Goal: Task Accomplishment & Management: Complete application form

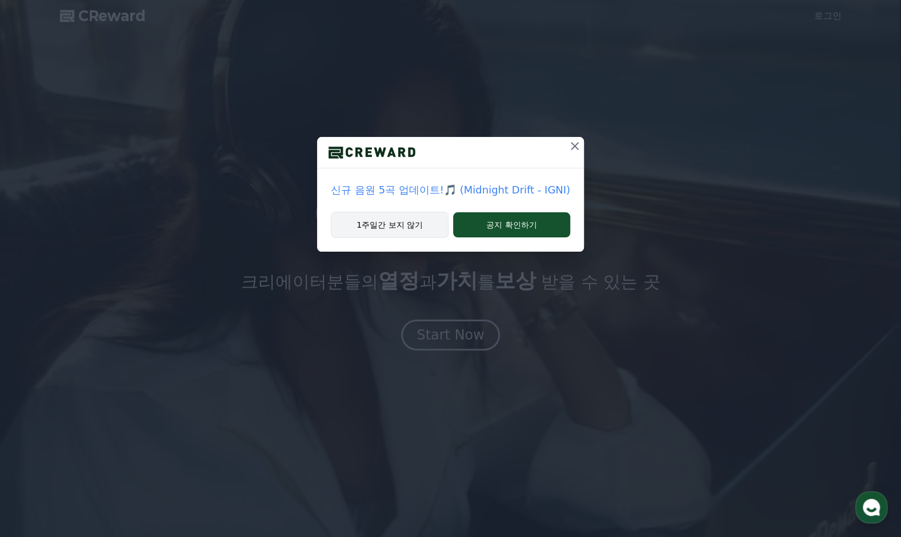
click at [415, 220] on button "1주일간 보지 않기" at bounding box center [390, 225] width 118 height 26
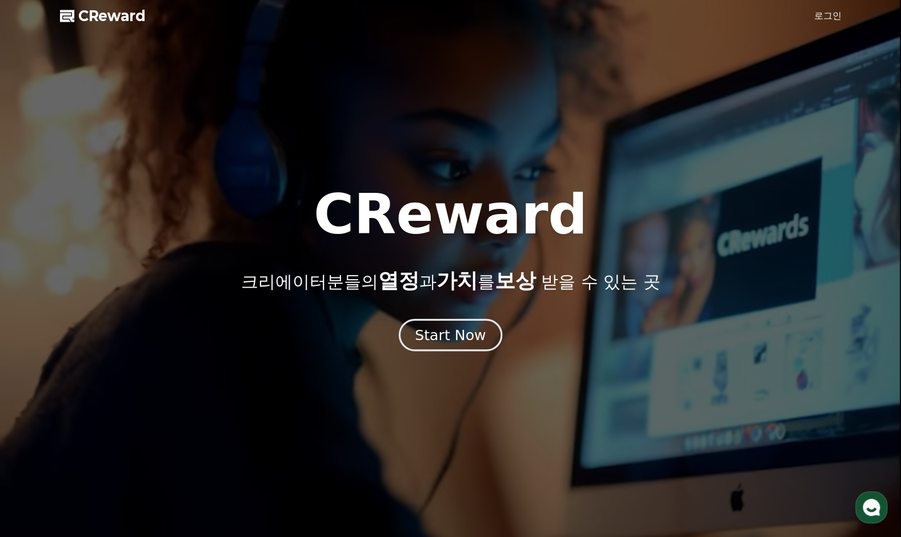
click at [442, 335] on div "Start Now" at bounding box center [450, 335] width 71 height 19
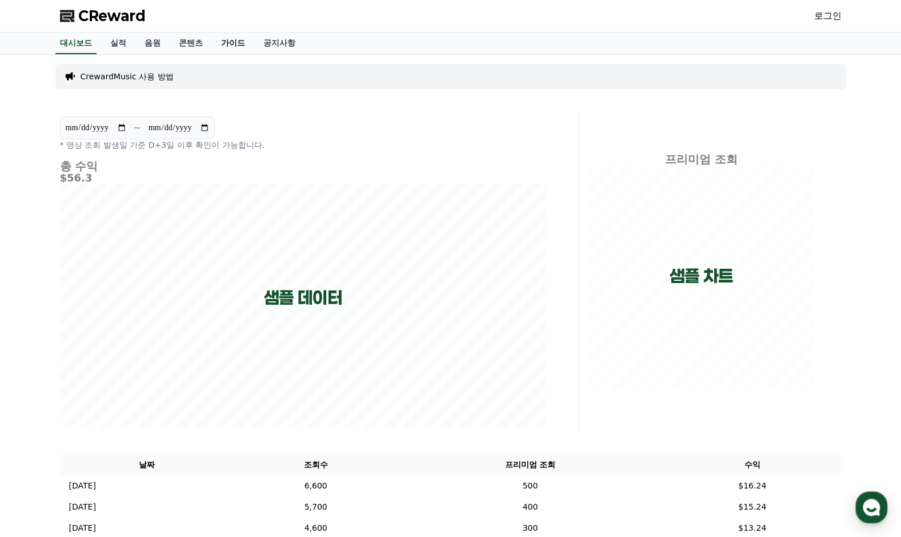
click at [212, 44] on link "가이드" at bounding box center [233, 44] width 42 height 22
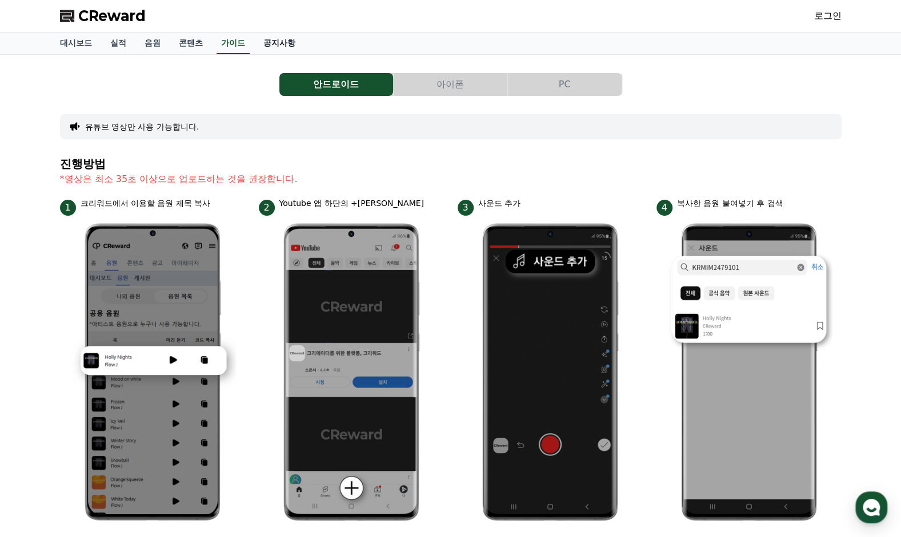
click at [271, 46] on link "공지사항" at bounding box center [279, 44] width 50 height 22
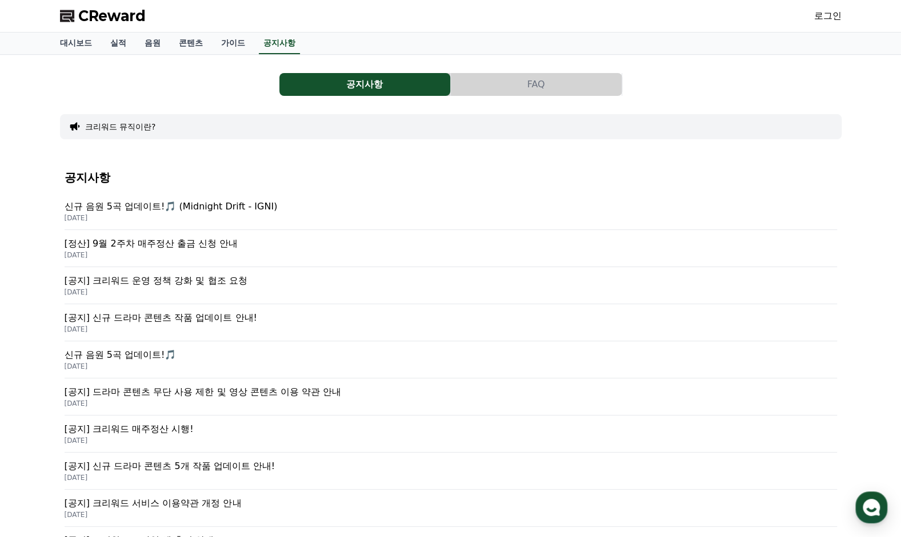
click at [200, 214] on p "2025-09-19" at bounding box center [451, 218] width 772 height 9
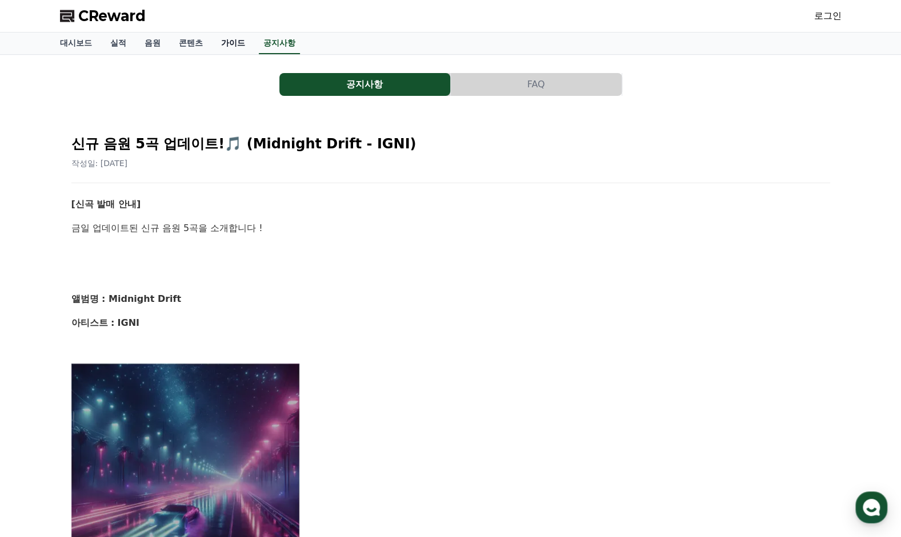
click at [234, 47] on link "가이드" at bounding box center [233, 44] width 42 height 22
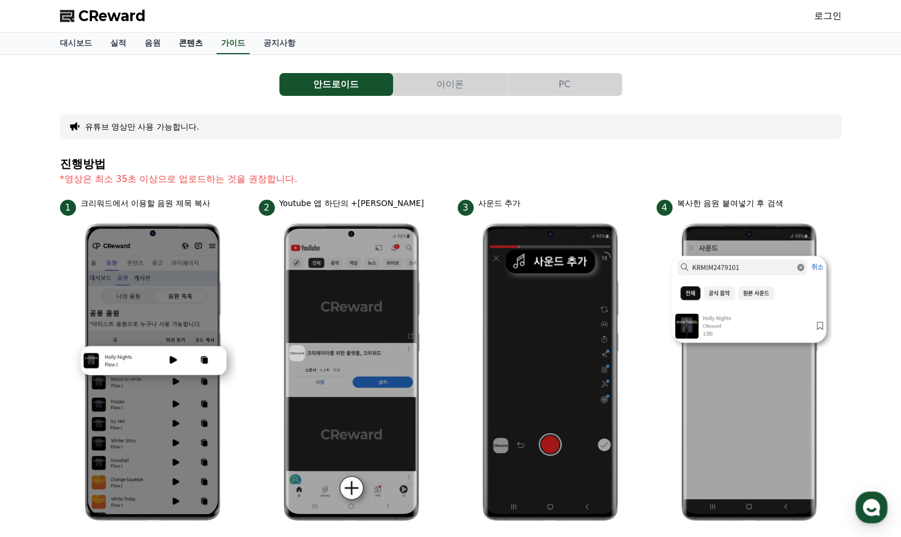
click at [183, 49] on link "콘텐츠" at bounding box center [191, 44] width 42 height 22
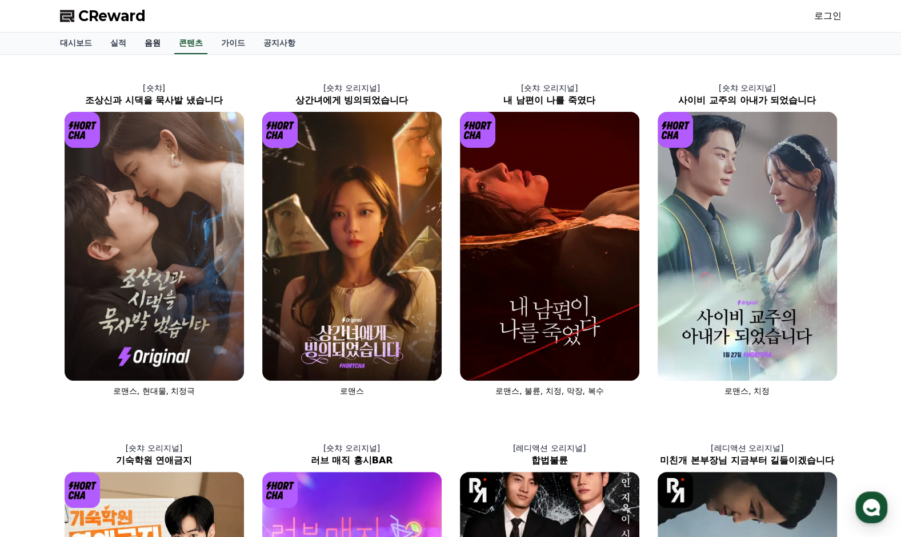
click at [157, 39] on link "음원" at bounding box center [152, 44] width 34 height 22
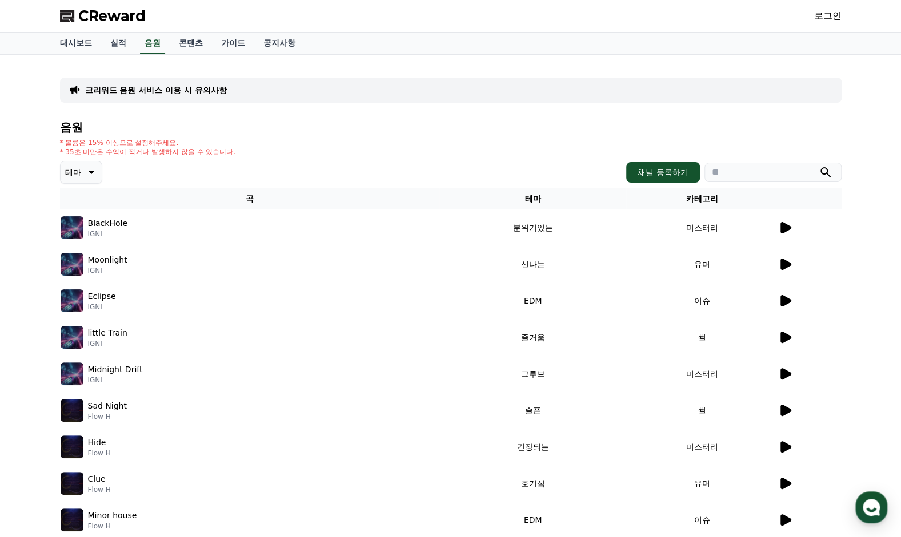
click at [87, 178] on icon at bounding box center [90, 173] width 14 height 14
click at [310, 159] on div "음원 * 볼륨은 15% 이상으로 설정해주세요. * 35초 미만은 수익이 적거나 발생하지 않을 수 있습니다. 테마 테마 전체 환상적인 호기심 어…" at bounding box center [450, 359] width 781 height 477
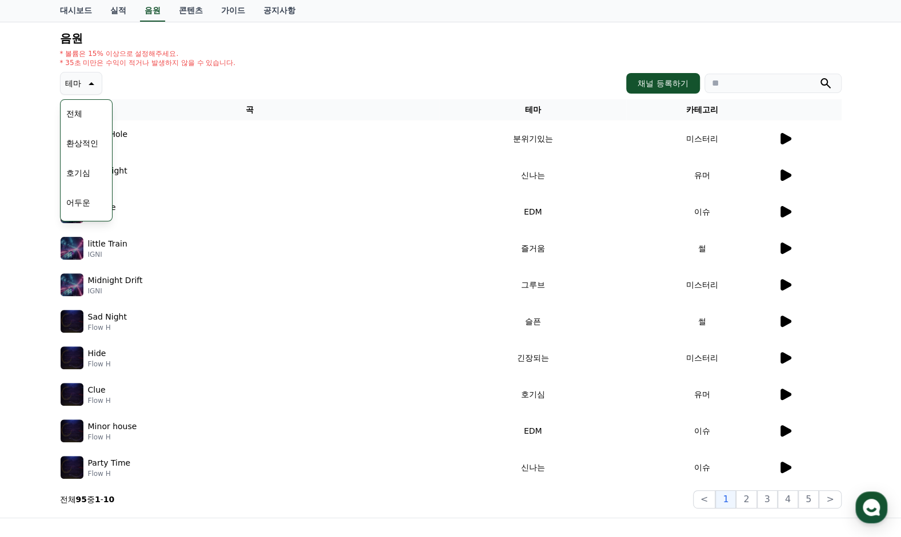
scroll to position [211, 0]
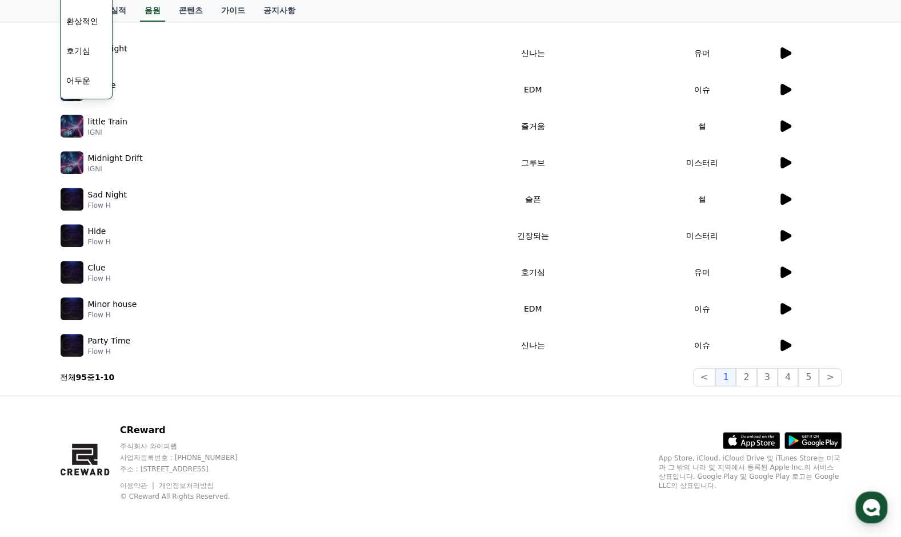
drag, startPoint x: 589, startPoint y: 425, endPoint x: 605, endPoint y: 428, distance: 16.2
click at [589, 426] on div "CReward 주식회사 와이피랩 사업자등록번호 : 655-81-03655 주소 : 경기도 김포시 양촌읍 양곡로 495, 3층 305-비이16호…" at bounding box center [451, 467] width 800 height 142
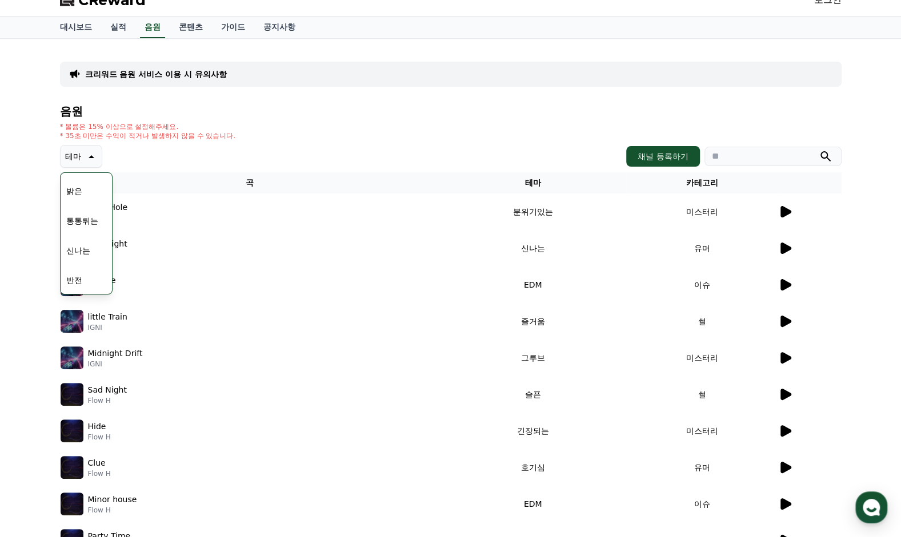
scroll to position [0, 0]
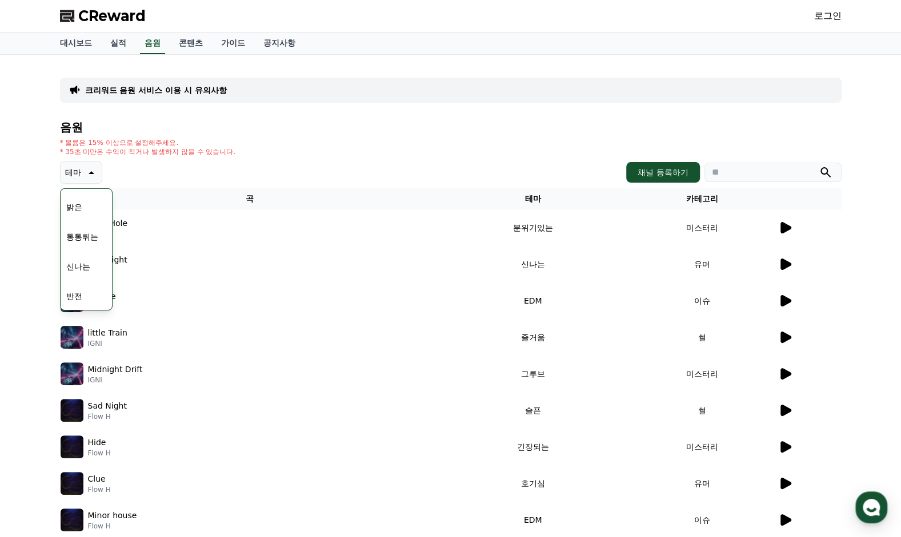
drag, startPoint x: 175, startPoint y: 156, endPoint x: 115, endPoint y: 145, distance: 60.5
click at [174, 156] on div "음원 * 볼륨은 15% 이상으로 설정해주세요. * 35초 미만은 수익이 적거나 발생하지 않을 수 있습니다. 테마 테마 전체 환상적인 호기심 어…" at bounding box center [450, 359] width 781 height 477
drag, startPoint x: 78, startPoint y: 138, endPoint x: 214, endPoint y: 143, distance: 135.4
click at [214, 143] on p "* 볼륨은 15% 이상으로 설정해주세요." at bounding box center [148, 142] width 176 height 9
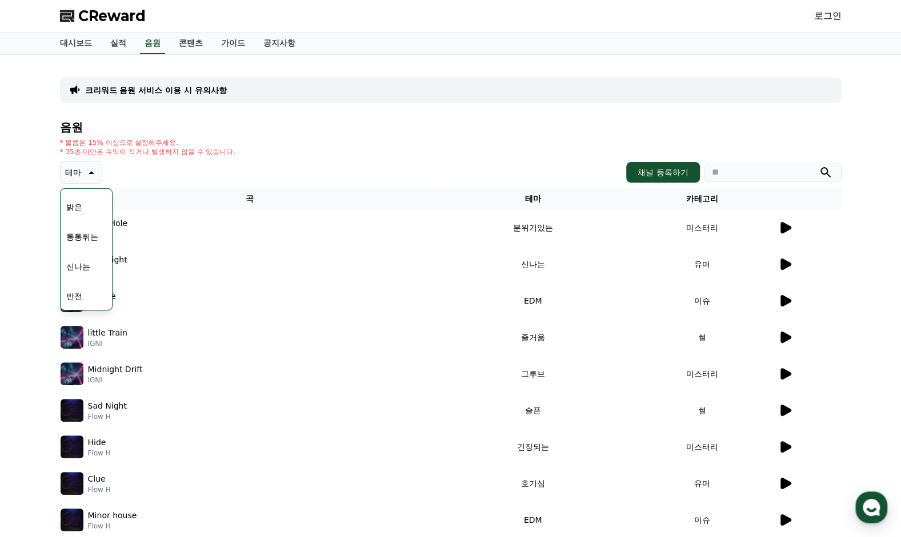
drag, startPoint x: 210, startPoint y: 156, endPoint x: 192, endPoint y: 164, distance: 19.4
click at [210, 156] on div "음원 * 볼륨은 15% 이상으로 설정해주세요. * 35초 미만은 수익이 적거나 발생하지 않을 수 있습니다. 테마 테마 전체 환상적인 호기심 어…" at bounding box center [450, 359] width 781 height 477
click at [90, 176] on icon at bounding box center [90, 173] width 14 height 14
click at [227, 148] on p "* 35초 미만은 수익이 적거나 발생하지 않을 수 있습니다." at bounding box center [148, 151] width 176 height 9
click at [230, 49] on link "가이드" at bounding box center [233, 44] width 42 height 22
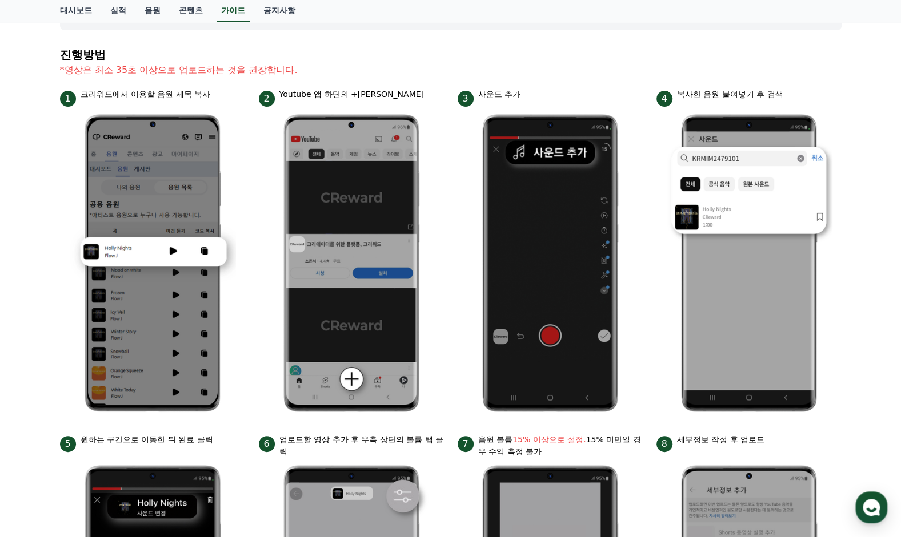
scroll to position [286, 0]
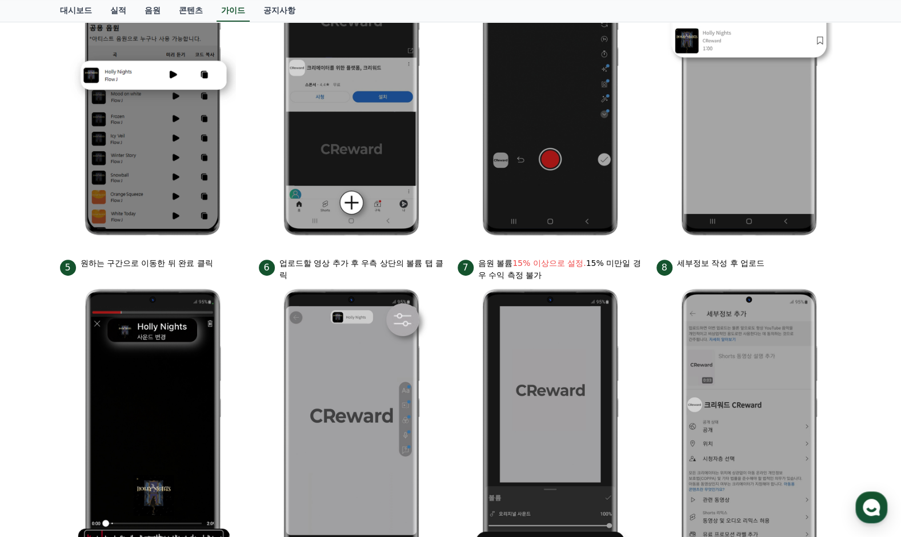
drag, startPoint x: 596, startPoint y: 276, endPoint x: 597, endPoint y: 271, distance: 5.8
click at [597, 271] on p "음원 볼륨 15% 이상으로 설정. 15% 미만일 경우 수익 측정 불가" at bounding box center [560, 270] width 164 height 24
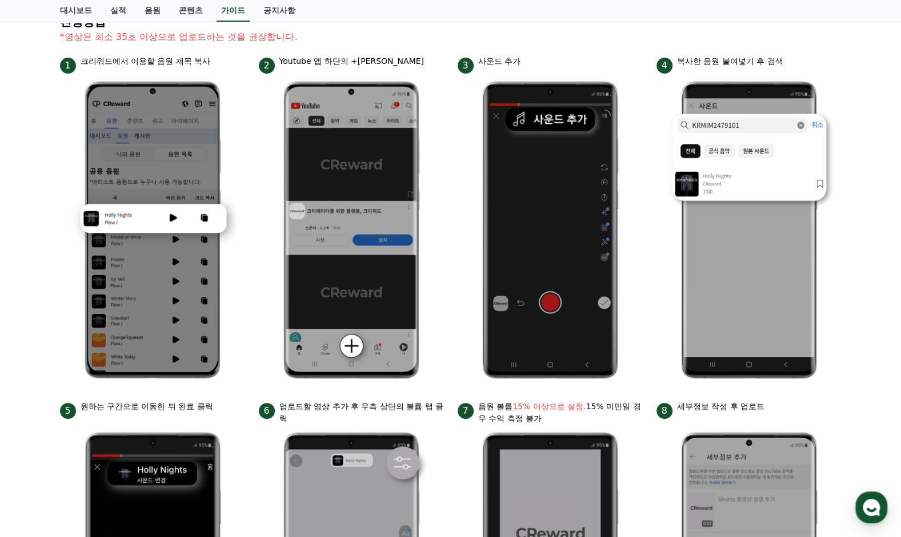
scroll to position [0, 0]
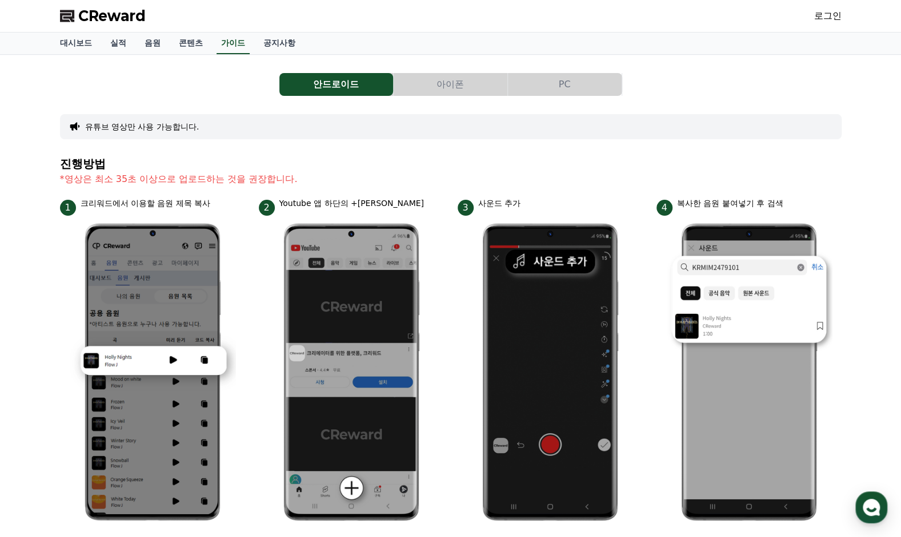
click at [838, 15] on link "로그인" at bounding box center [827, 16] width 27 height 14
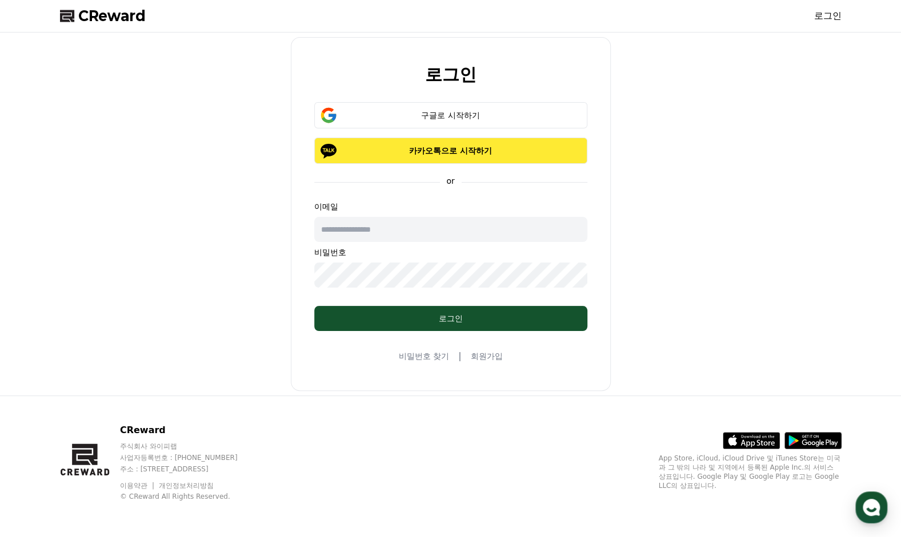
click at [483, 150] on p "카카오톡으로 시작하기" at bounding box center [451, 150] width 240 height 11
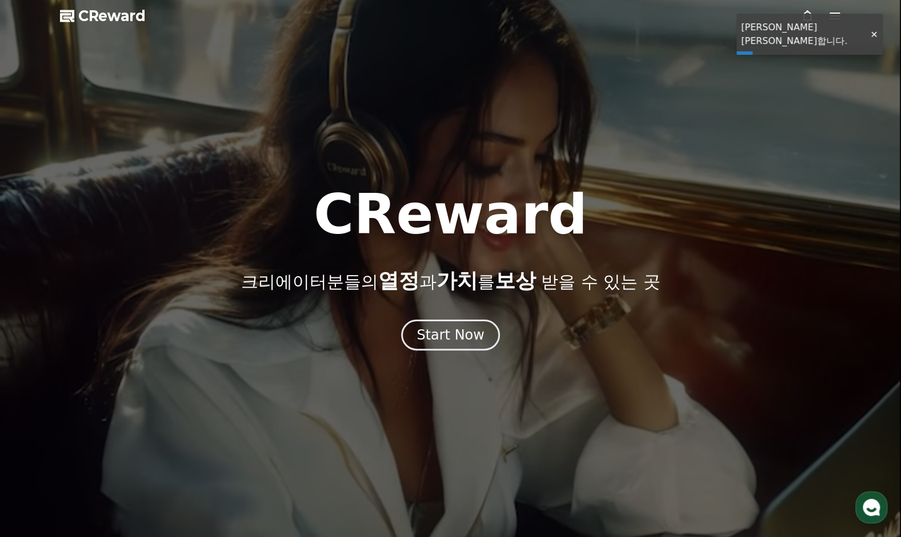
click at [869, 32] on div at bounding box center [873, 34] width 18 height 11
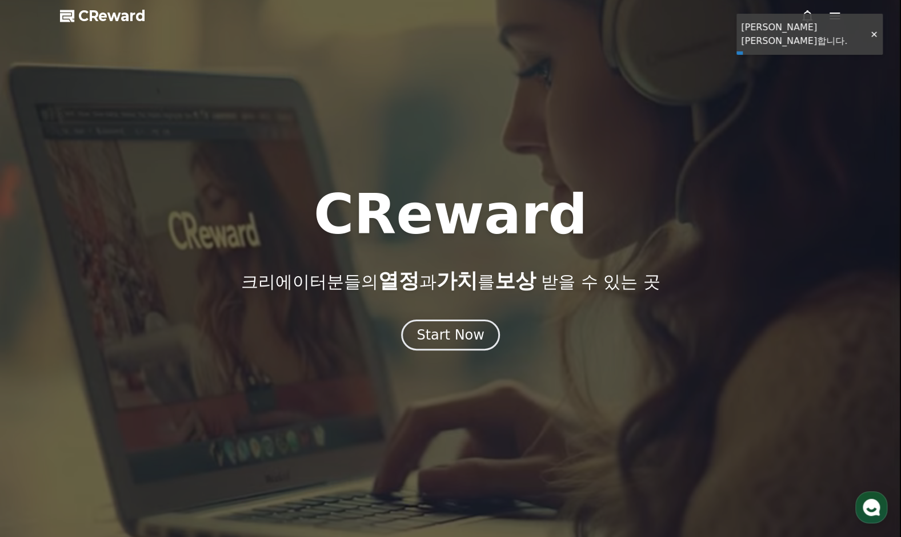
click at [833, 18] on icon at bounding box center [834, 16] width 10 height 7
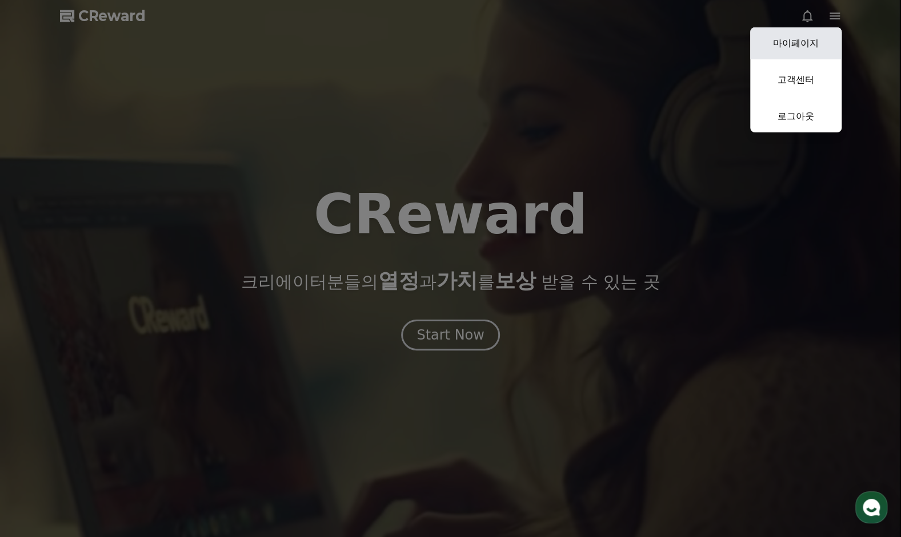
click at [811, 40] on link "마이페이지" at bounding box center [795, 43] width 91 height 32
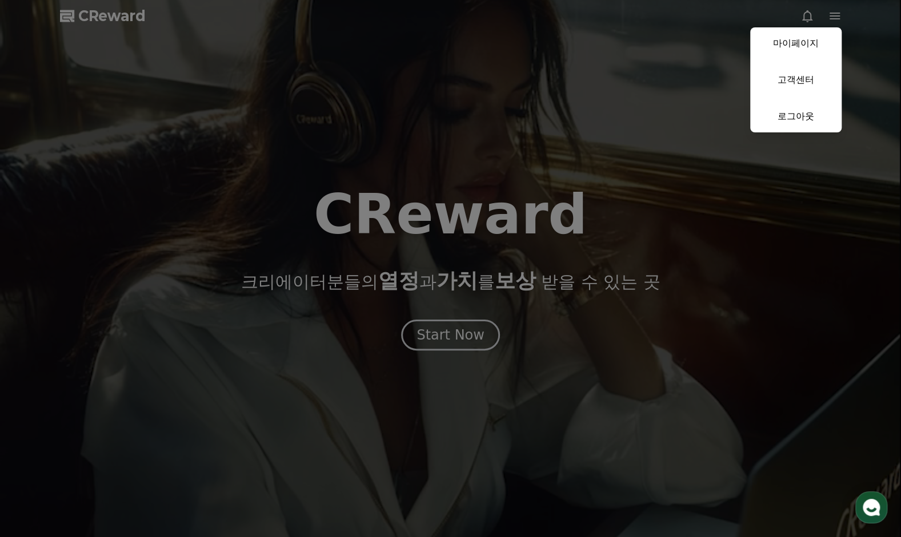
select select "**********"
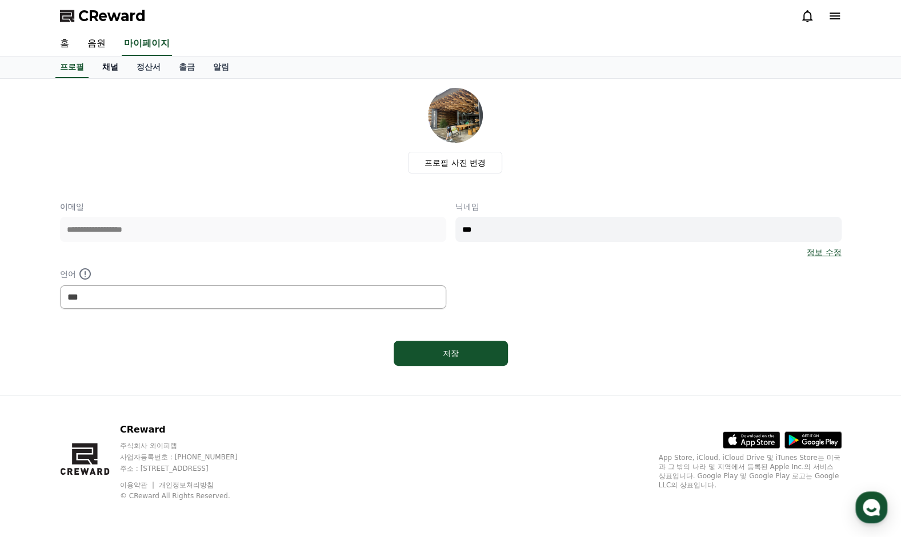
click at [110, 69] on link "채널" at bounding box center [110, 68] width 34 height 22
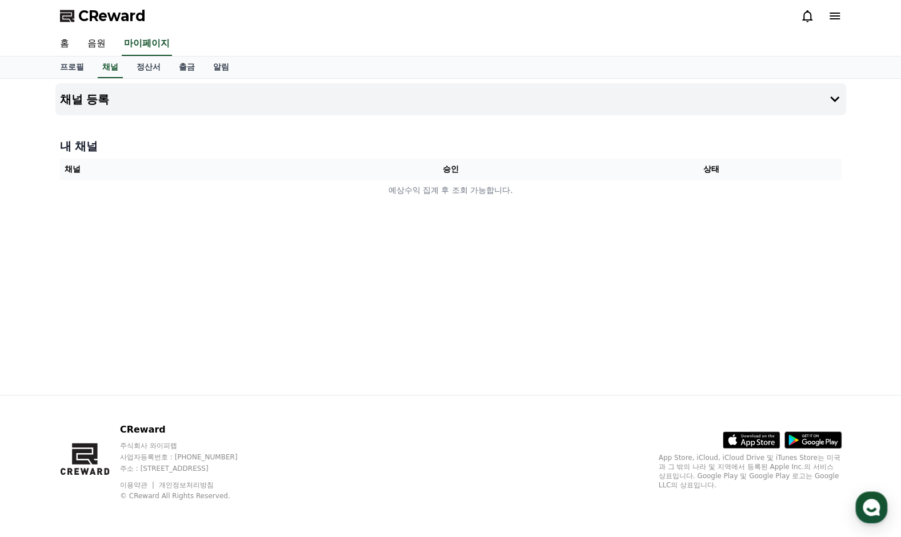
click at [74, 168] on th "채널" at bounding box center [190, 169] width 260 height 21
click at [84, 154] on div "내 채널 채널 승인 상태 예상수익 집계 후 조회 가능합니다." at bounding box center [450, 170] width 790 height 72
click at [202, 106] on button "채널 등록" at bounding box center [450, 99] width 790 height 32
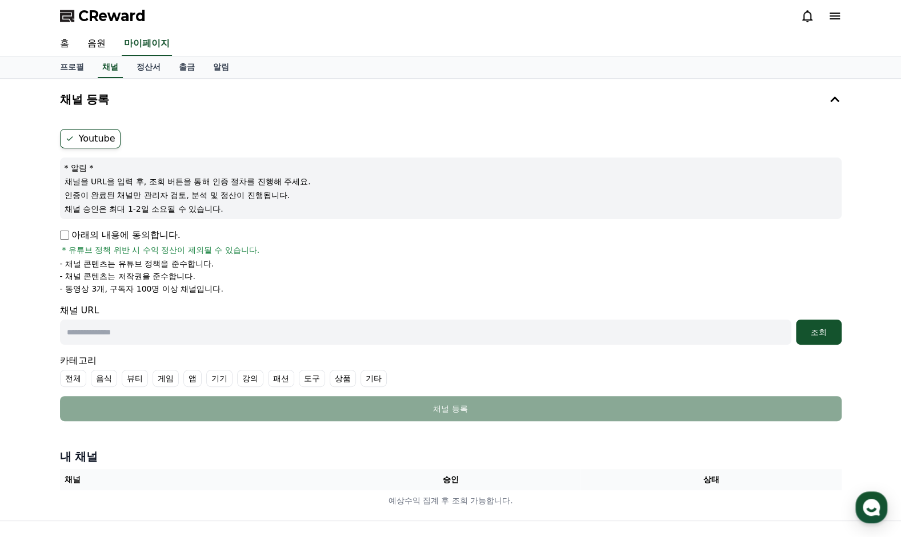
drag, startPoint x: 65, startPoint y: 183, endPoint x: 236, endPoint y: 202, distance: 172.4
click at [236, 202] on div "* 알림 * 채널을 URL을 입력 후, 조회 버튼을 통해 인증 절차를 진행해 주세요. 인증이 완료된 채널만 관리자 검토, 분석 및 정산이 진행…" at bounding box center [450, 189] width 781 height 62
drag, startPoint x: 236, startPoint y: 202, endPoint x: 238, endPoint y: 209, distance: 7.1
click at [237, 206] on p "채널 승인은 최대 1-2일 소요될 수 있습니다." at bounding box center [451, 208] width 772 height 11
click at [246, 216] on div "* 알림 * 채널을 URL을 입력 후, 조회 버튼을 통해 인증 절차를 진행해 주세요. 인증이 완료된 채널만 관리자 검토, 분석 및 정산이 진행…" at bounding box center [450, 189] width 781 height 62
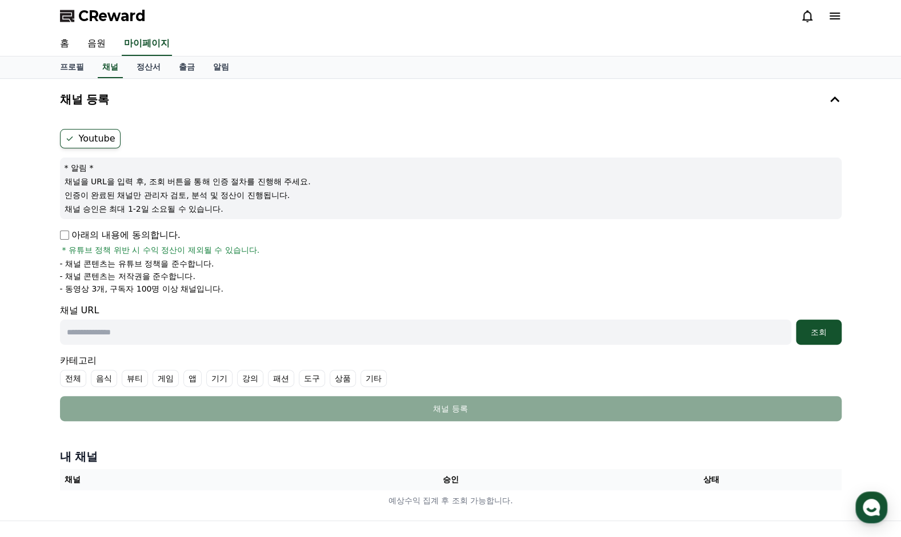
click at [166, 172] on div "* 알림 * 채널을 URL을 입력 후, 조회 버튼을 통해 인증 절차를 진행해 주세요. 인증이 완료된 채널만 관리자 검토, 분석 및 정산이 진행…" at bounding box center [450, 189] width 781 height 62
click at [111, 177] on p "채널을 URL을 입력 후, 조회 버튼을 통해 인증 절차를 진행해 주세요." at bounding box center [451, 181] width 772 height 11
click at [90, 140] on label "Youtube" at bounding box center [90, 138] width 61 height 19
click at [72, 232] on p "아래의 내용에 동의합니다." at bounding box center [120, 235] width 121 height 14
click at [70, 228] on p "아래의 내용에 동의합니다." at bounding box center [120, 235] width 121 height 14
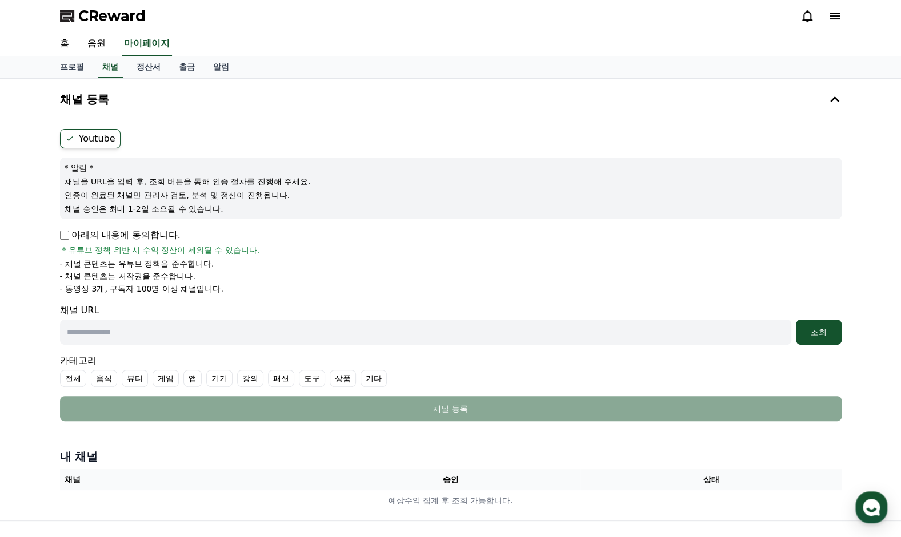
click at [156, 331] on input "text" at bounding box center [425, 332] width 731 height 25
paste input "**********"
type input "**********"
click at [810, 330] on div "조회" at bounding box center [818, 332] width 37 height 11
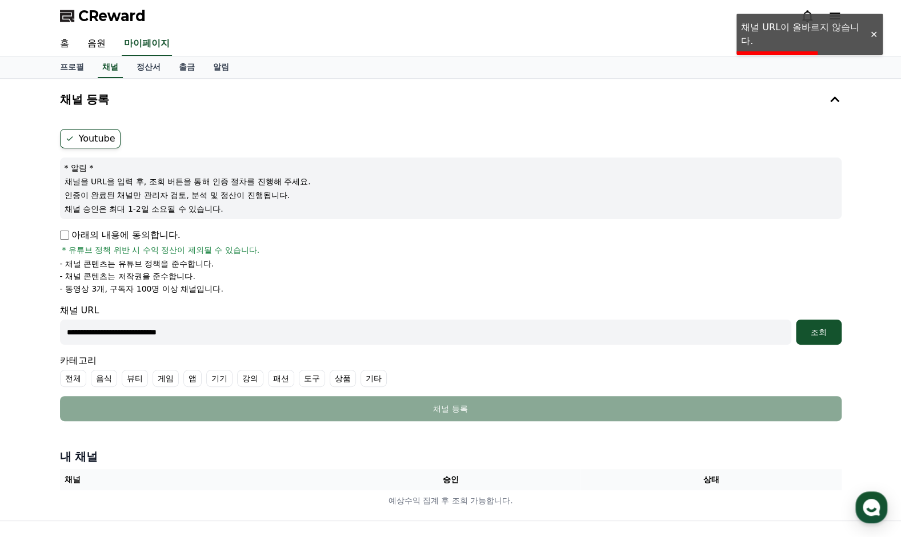
drag, startPoint x: 228, startPoint y: 334, endPoint x: 0, endPoint y: 326, distance: 228.6
click at [0, 326] on html "**********" at bounding box center [450, 331] width 901 height 663
drag, startPoint x: 212, startPoint y: 322, endPoint x: 232, endPoint y: 324, distance: 19.6
click at [212, 322] on input "text" at bounding box center [425, 332] width 731 height 25
paste input "**********"
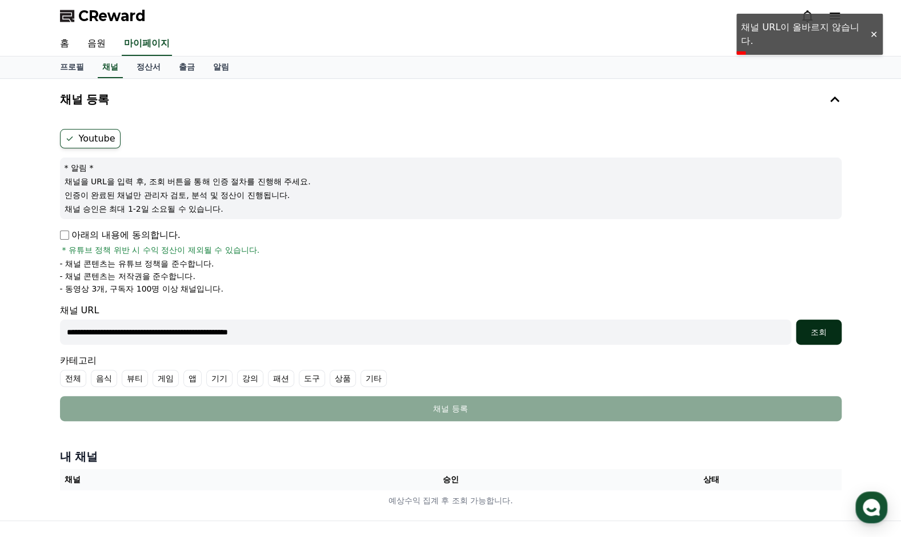
type input "**********"
click at [811, 338] on button "조회" at bounding box center [819, 332] width 46 height 25
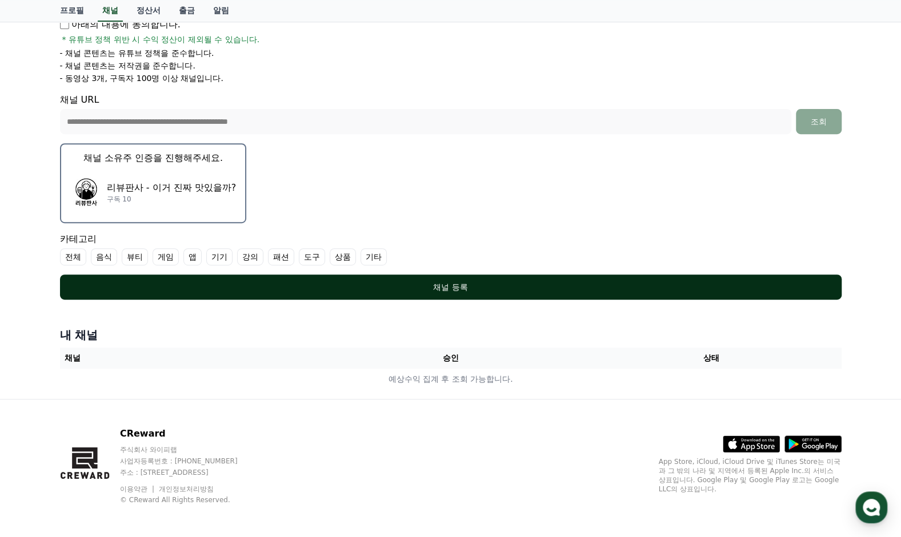
scroll to position [213, 0]
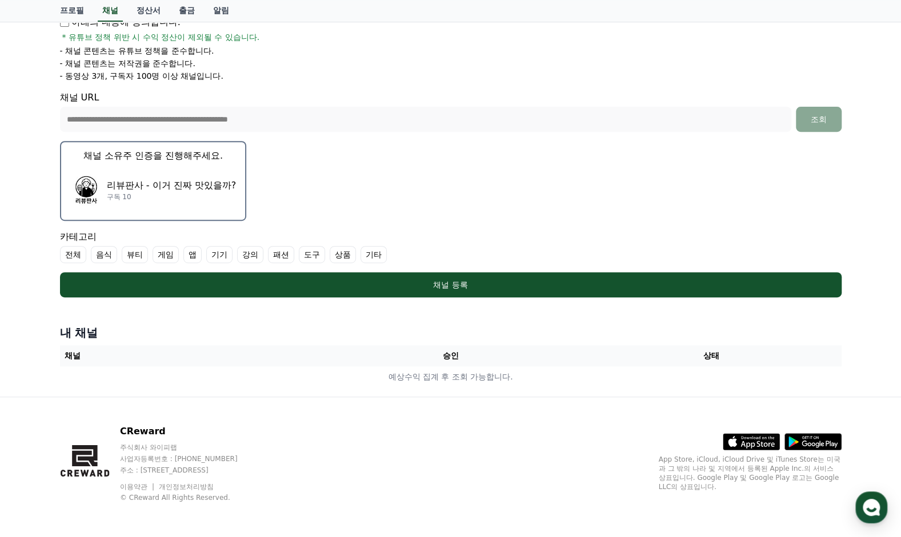
click at [98, 255] on label "음식" at bounding box center [104, 254] width 26 height 17
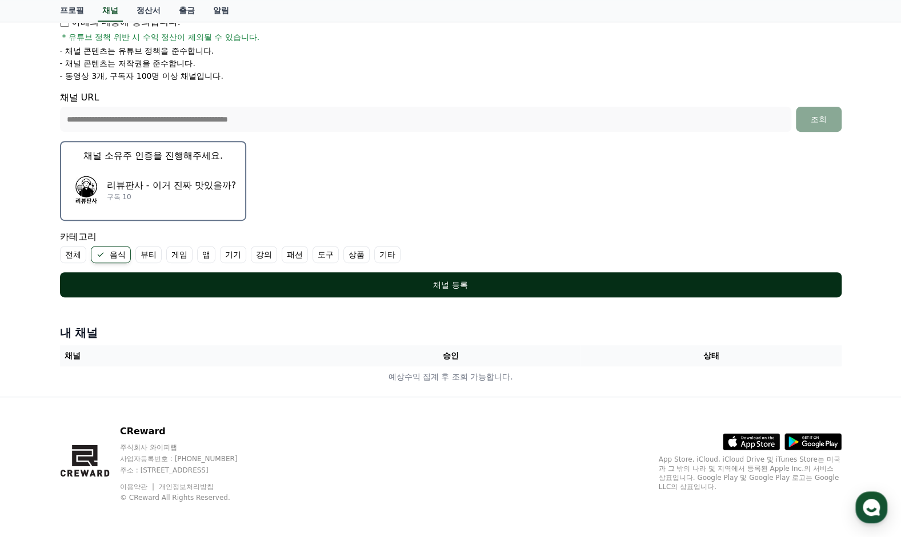
click at [425, 283] on div "채널 등록" at bounding box center [451, 284] width 736 height 11
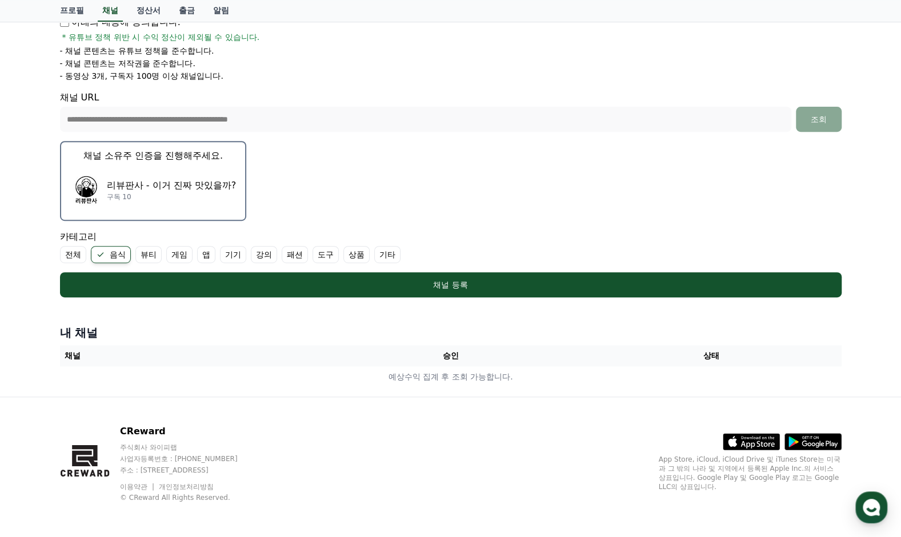
click at [177, 179] on p "리뷰판사 - 이거 진짜 맛있을까?" at bounding box center [172, 186] width 130 height 14
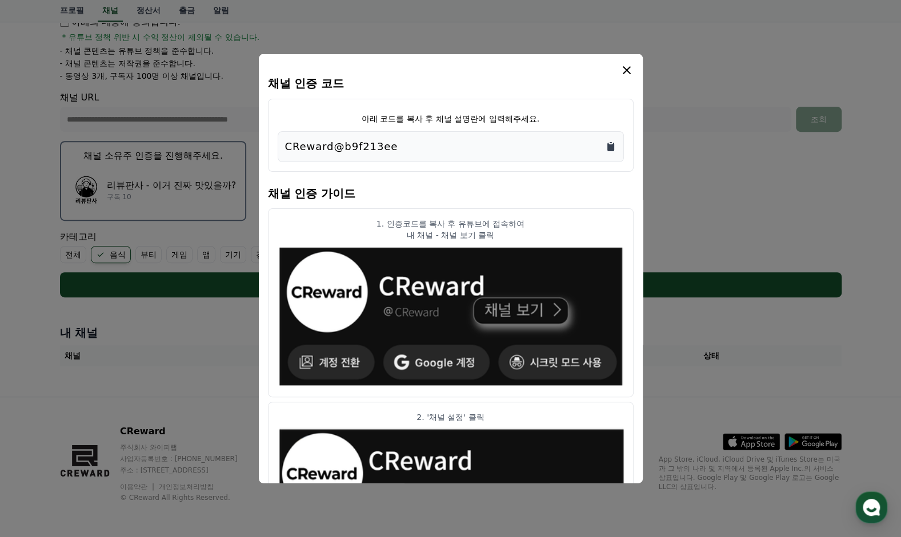
click at [610, 146] on icon "Copy to clipboard" at bounding box center [610, 146] width 7 height 9
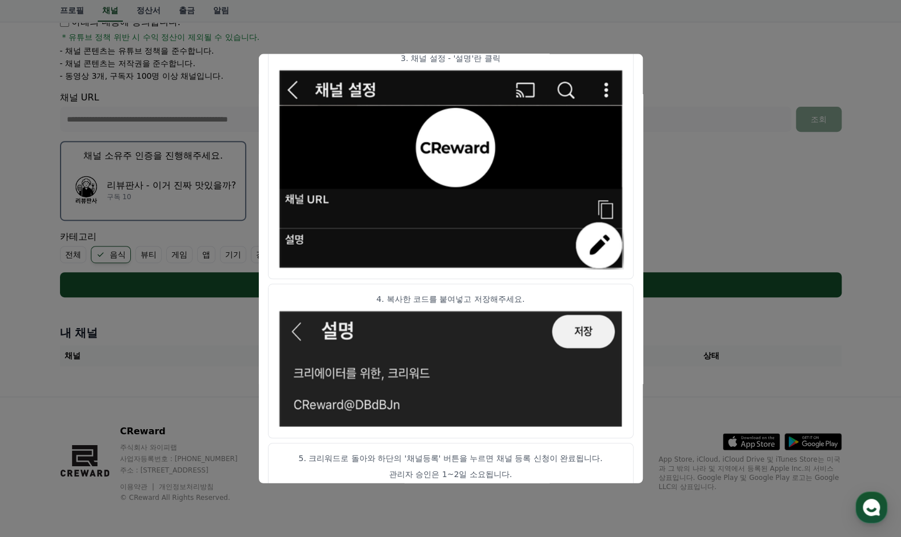
scroll to position [553, 0]
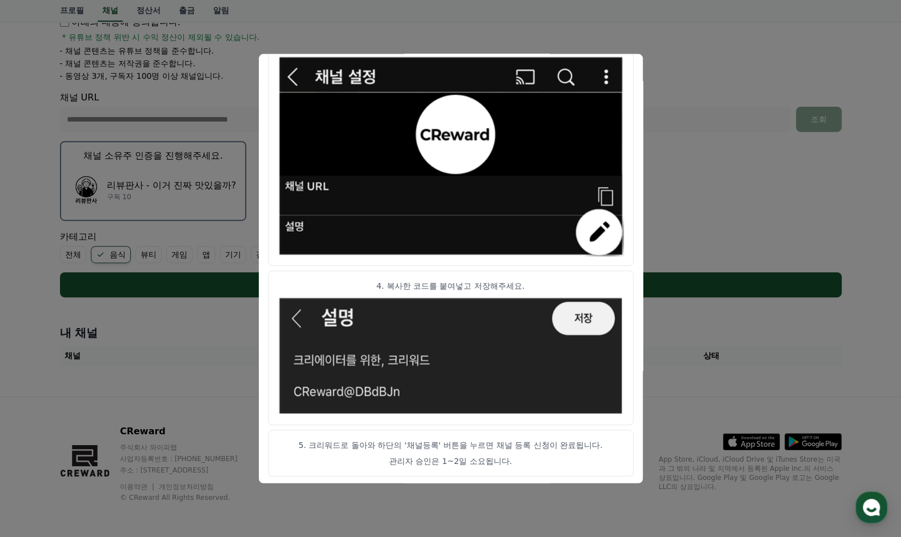
click at [710, 121] on button "close modal" at bounding box center [450, 268] width 901 height 537
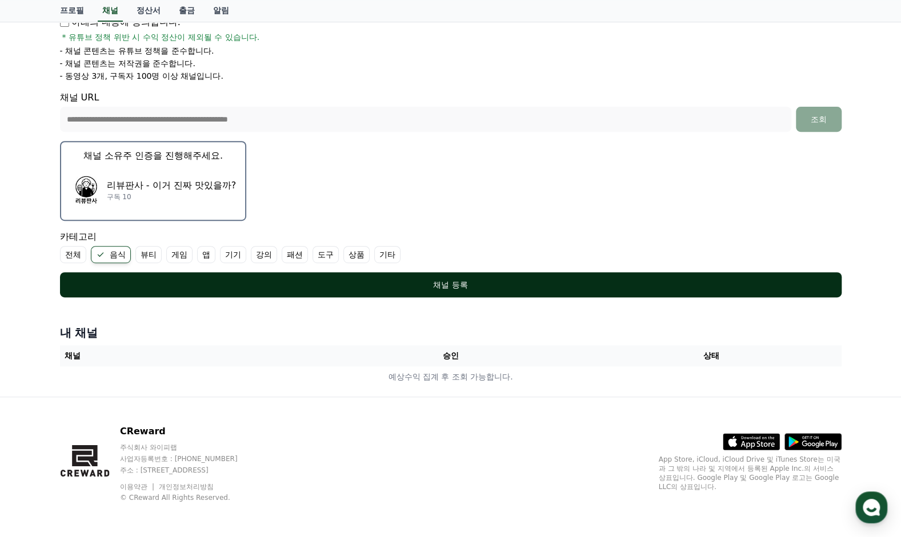
click at [286, 283] on div "채널 등록" at bounding box center [451, 284] width 736 height 11
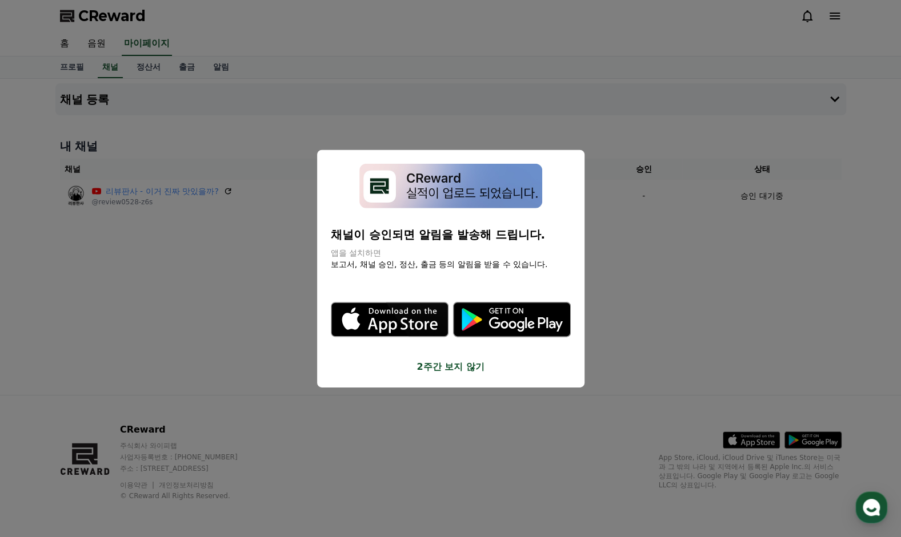
click at [448, 371] on button "2주간 보지 않기" at bounding box center [451, 367] width 240 height 14
